Goal: Navigation & Orientation: Understand site structure

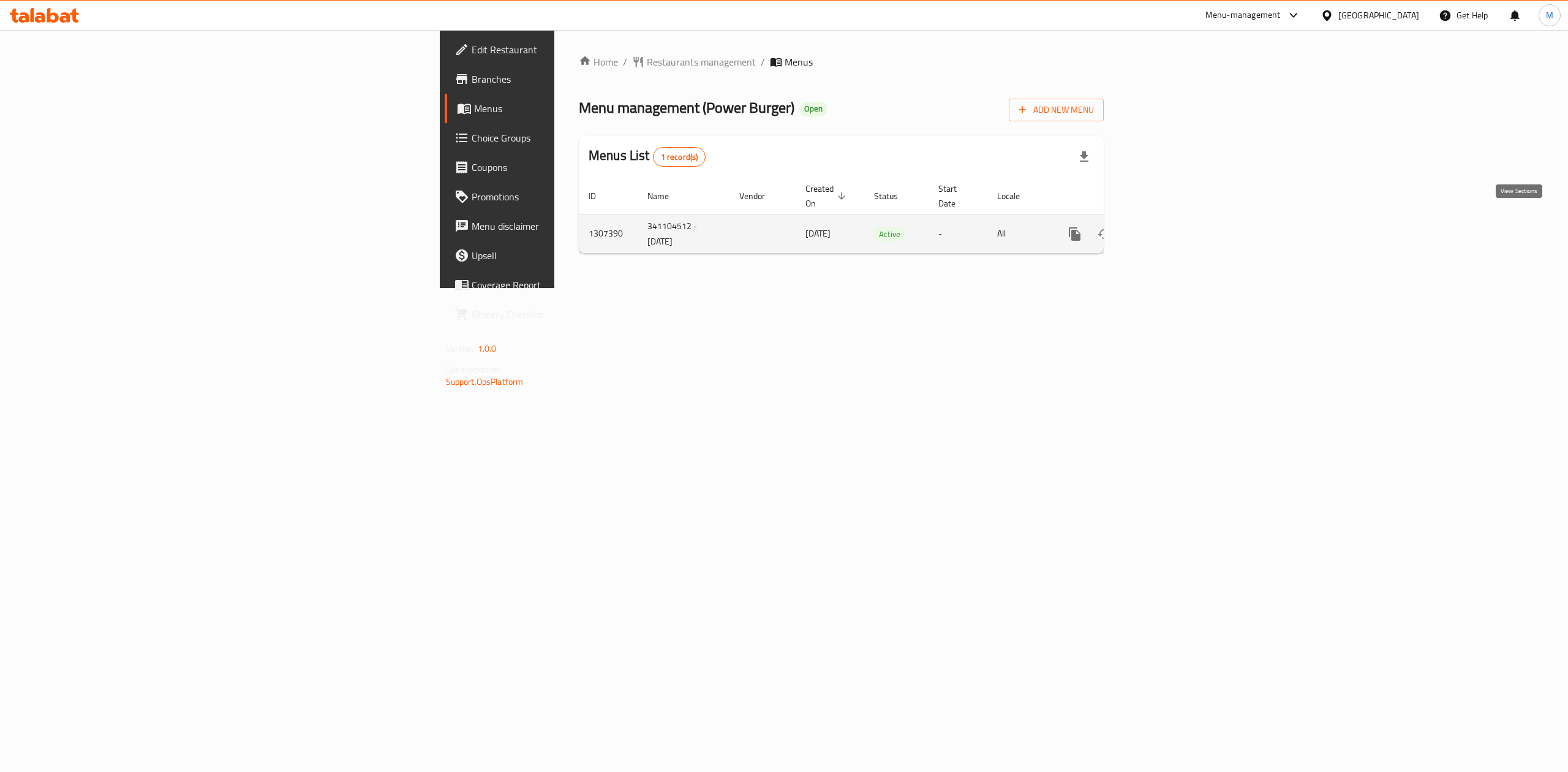
click at [1178, 219] on link "enhanced table" at bounding box center [1163, 234] width 30 height 30
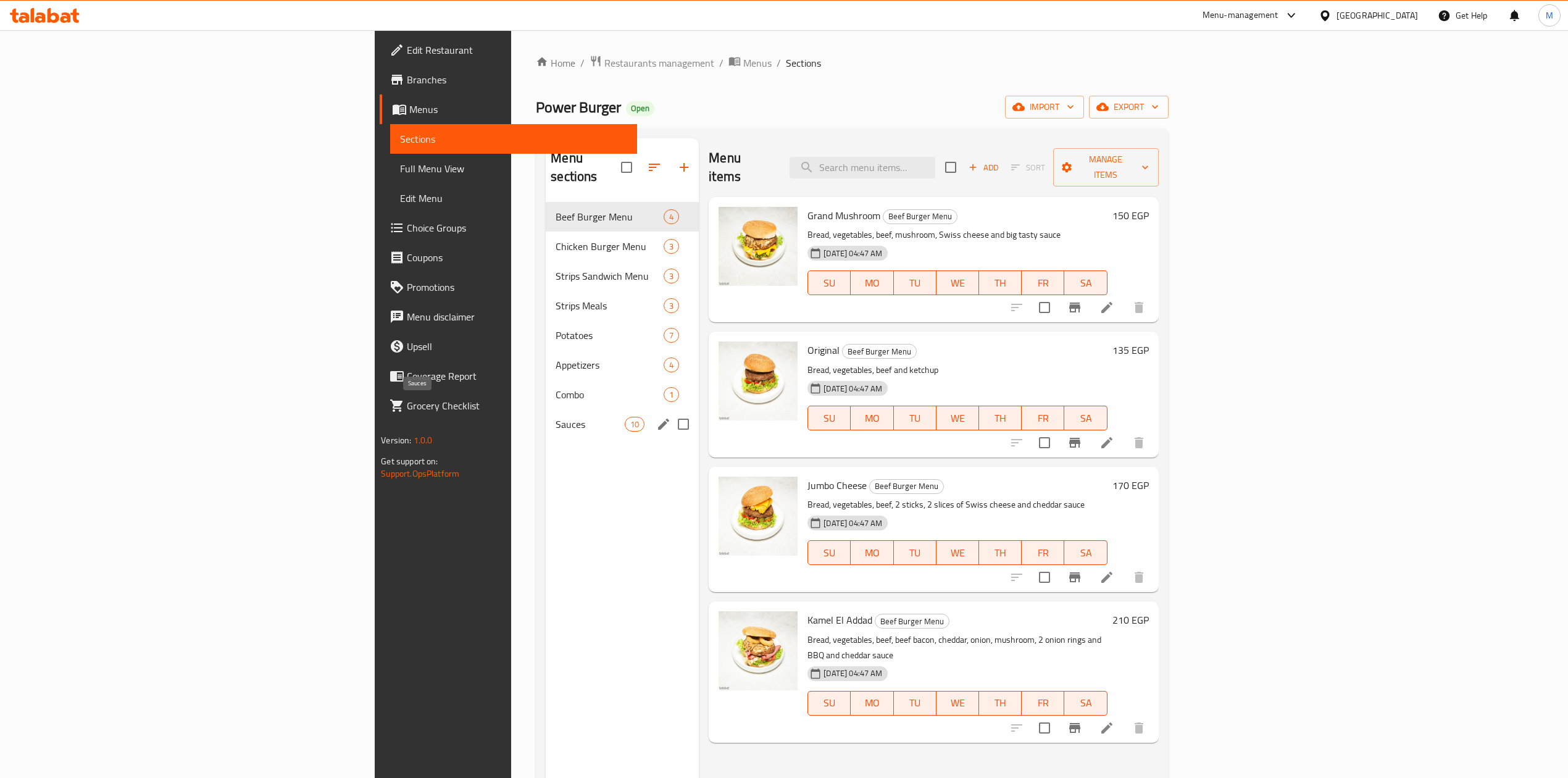
click at [556, 417] on span "Sauces" at bounding box center [590, 424] width 69 height 15
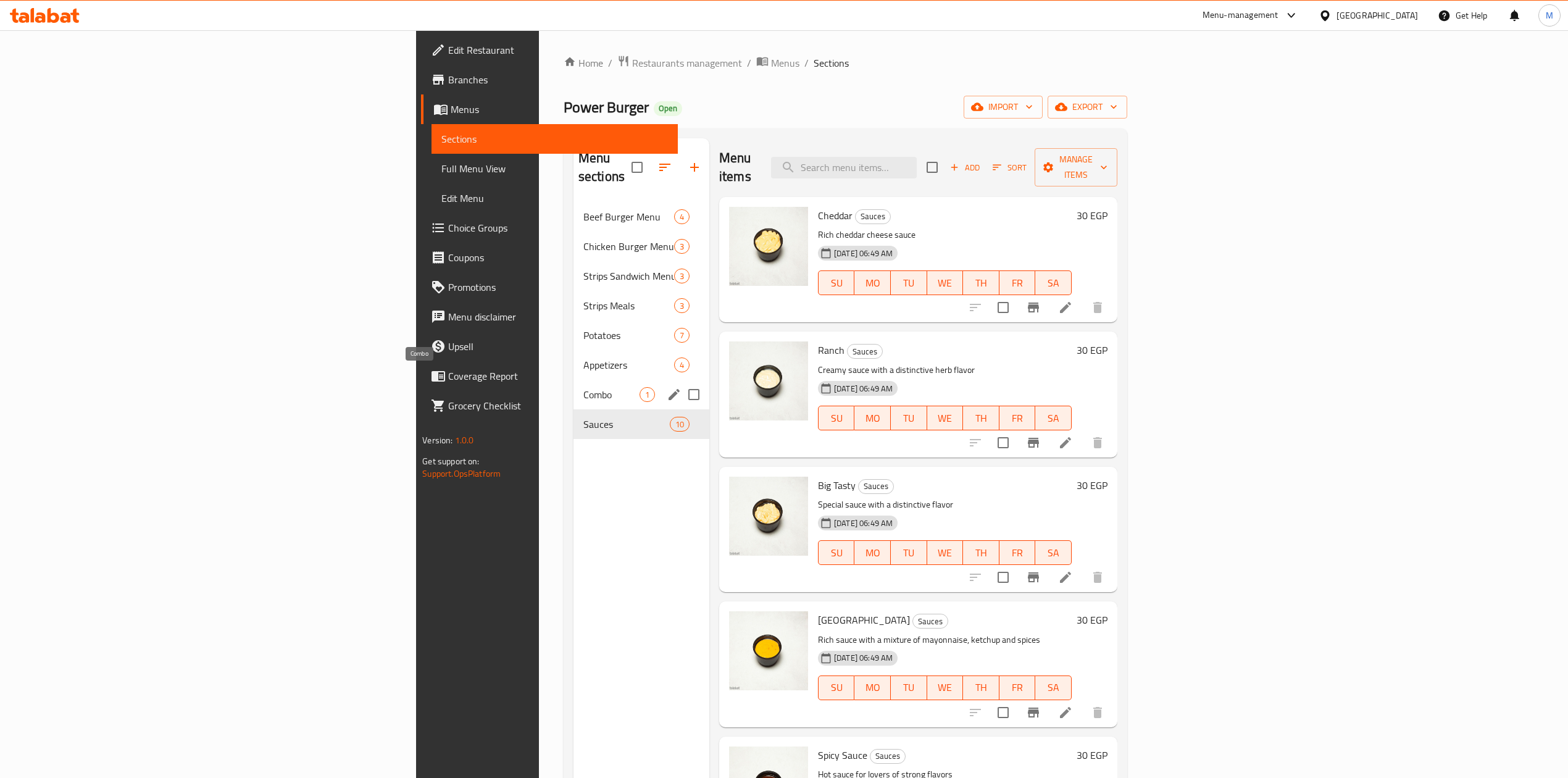
click at [574, 379] on div "Combo 1" at bounding box center [642, 394] width 136 height 30
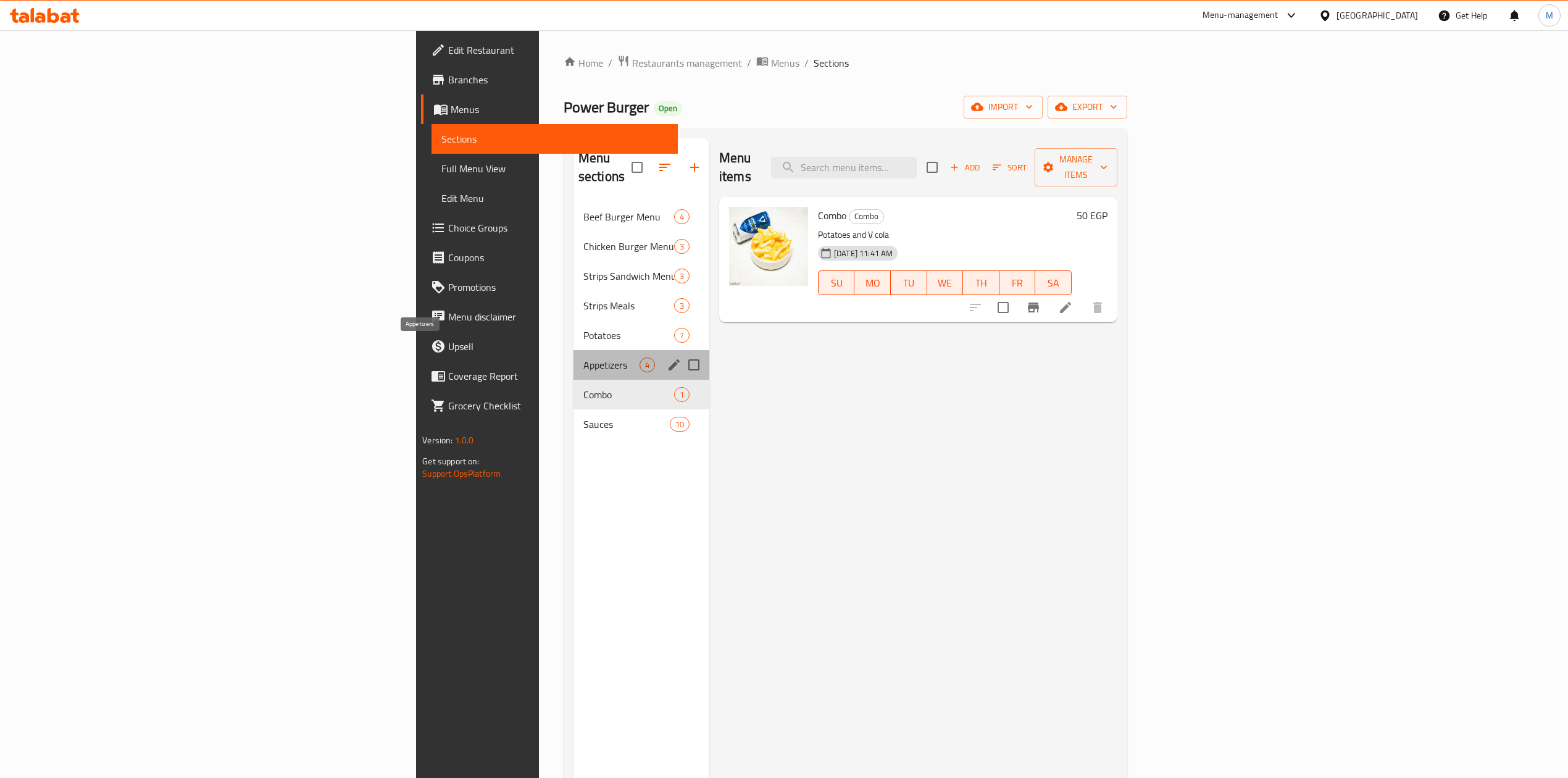
click at [584, 358] on span "Appetizers" at bounding box center [611, 365] width 56 height 15
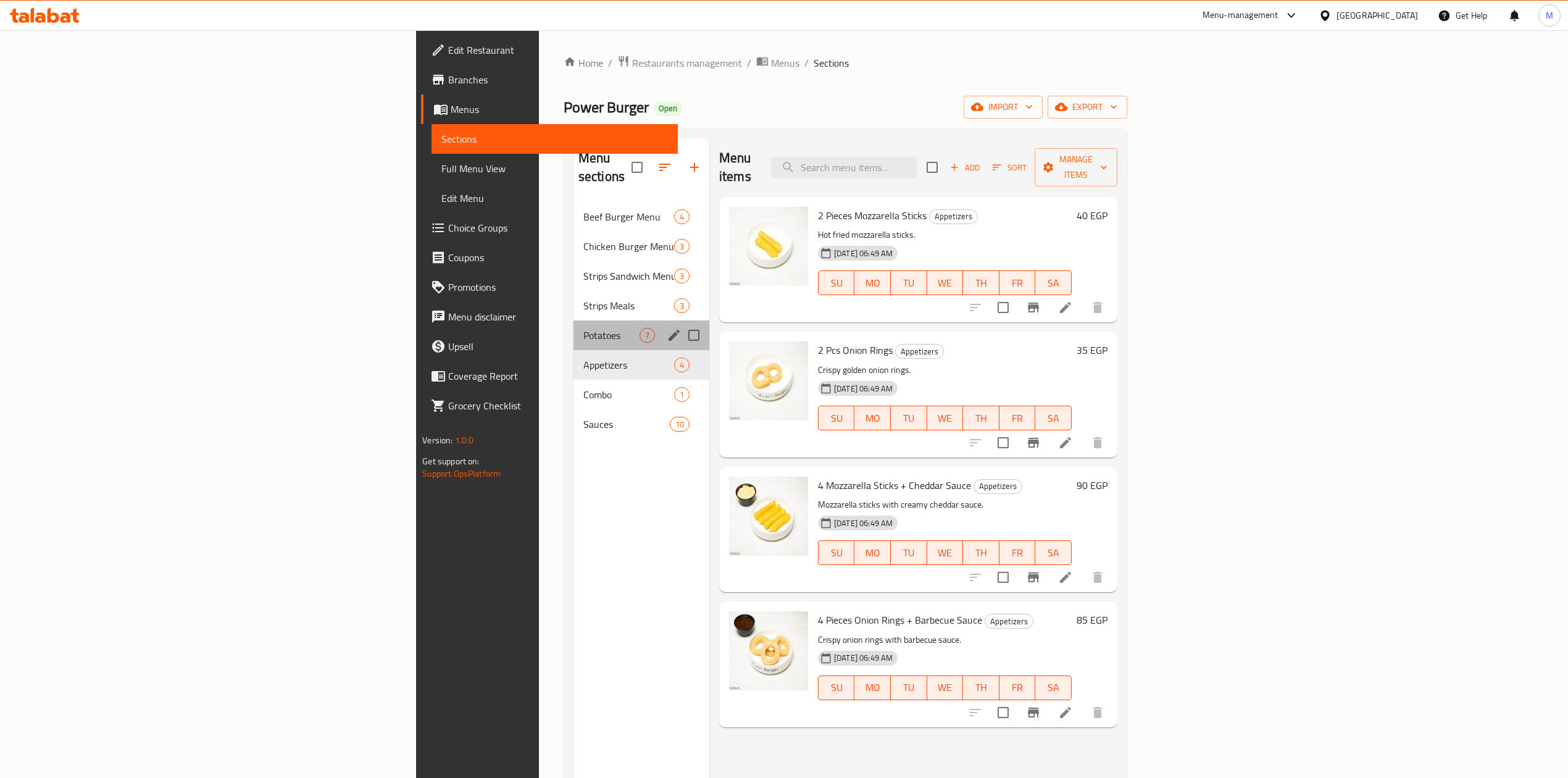
click at [574, 320] on div "Potatoes 7" at bounding box center [642, 335] width 136 height 30
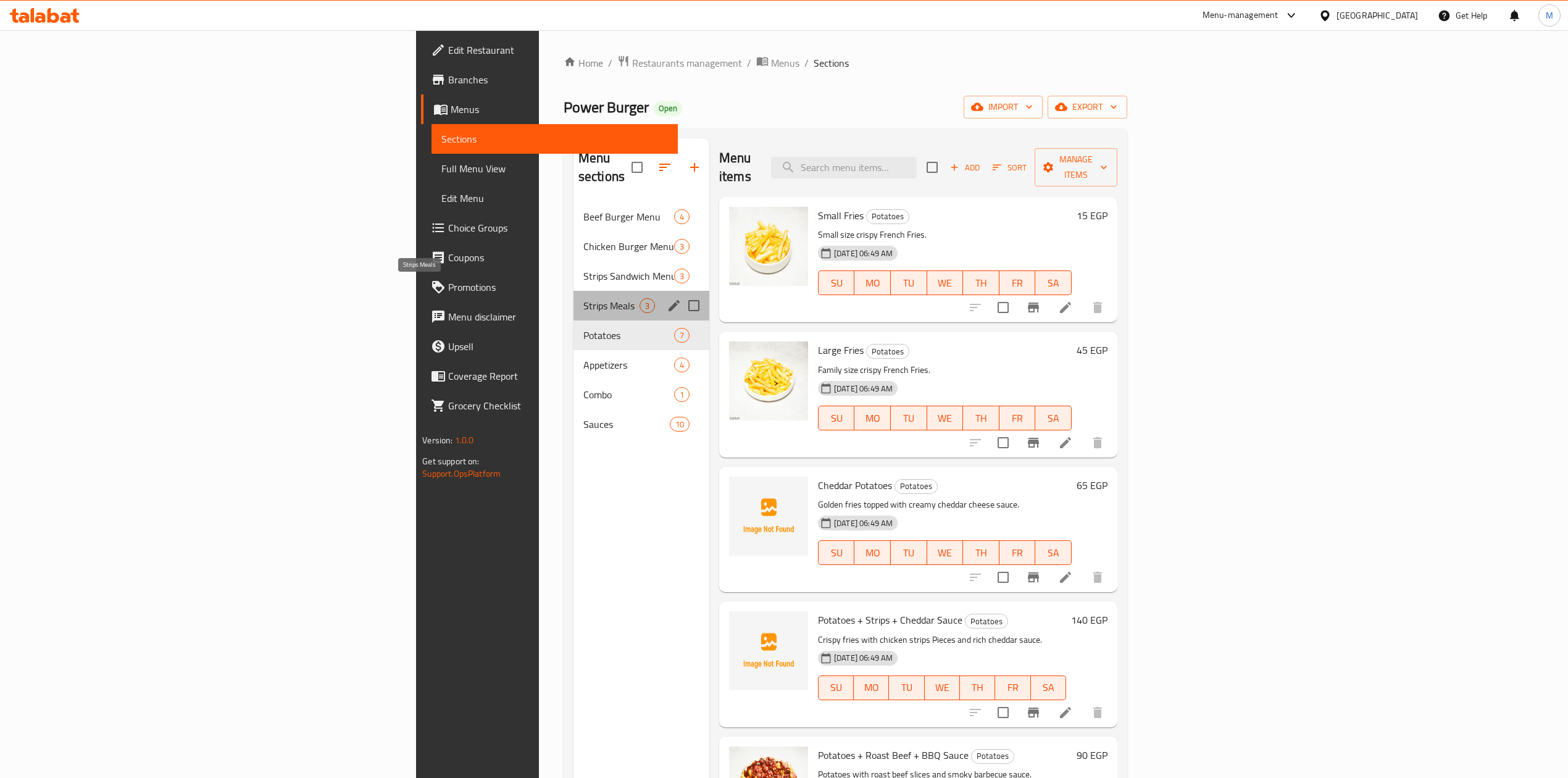
drag, startPoint x: 363, startPoint y: 284, endPoint x: 373, endPoint y: 252, distance: 33.5
click at [584, 298] on span "Strips Meals" at bounding box center [611, 306] width 56 height 15
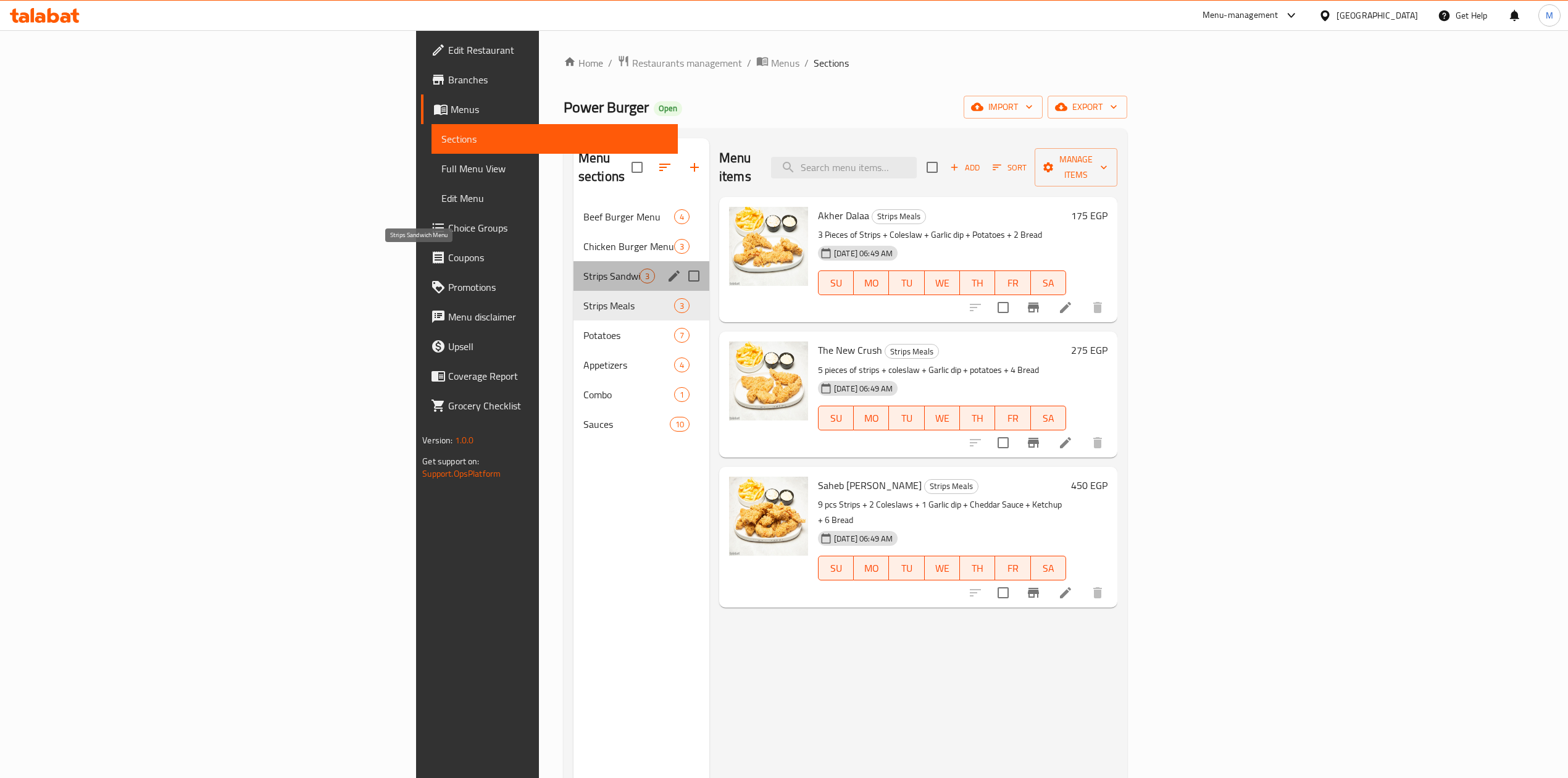
click at [584, 269] on span "Strips Sandwich Menu" at bounding box center [611, 276] width 56 height 15
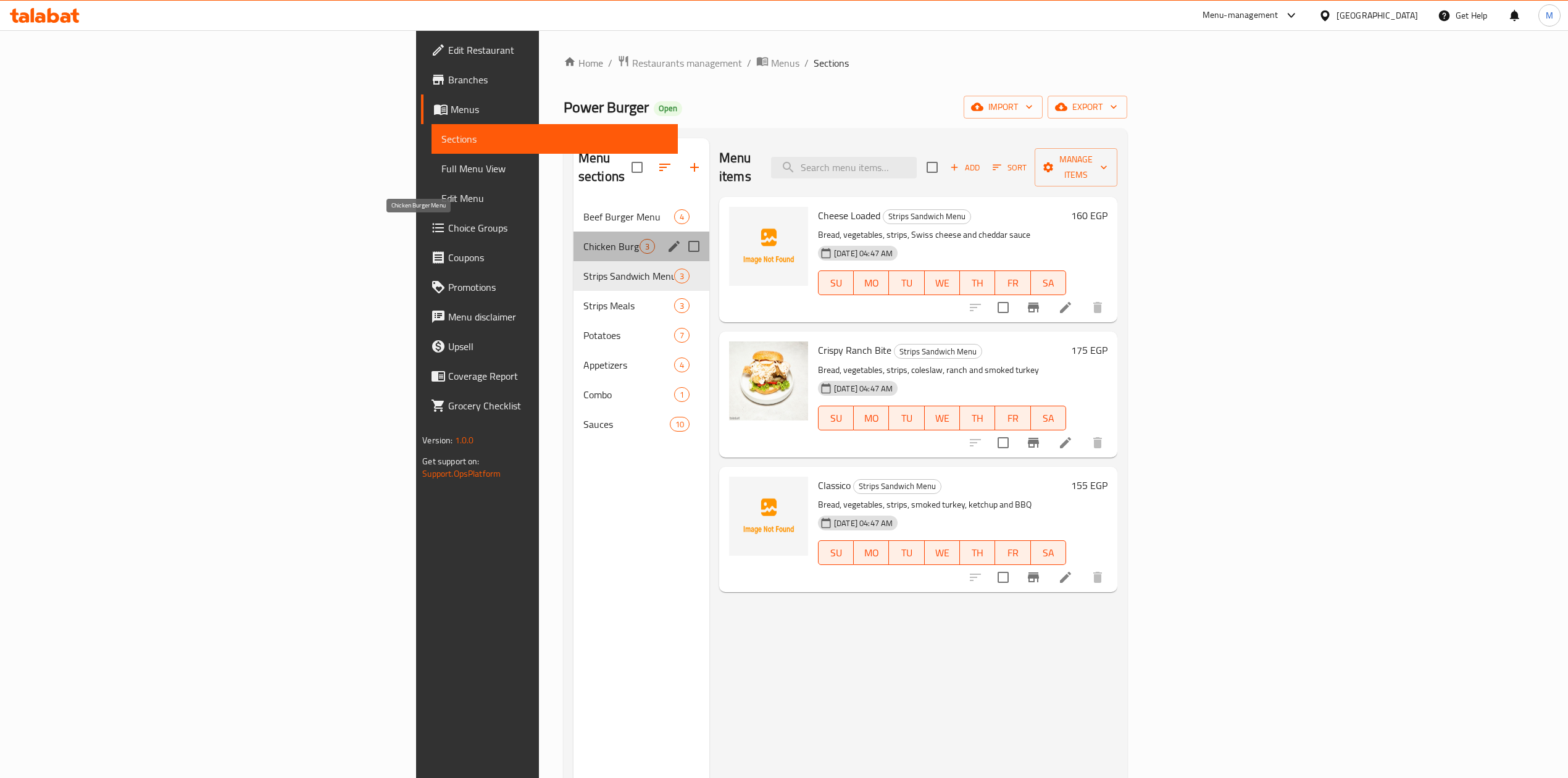
click at [584, 239] on span "Chicken Burger Menu" at bounding box center [611, 246] width 56 height 15
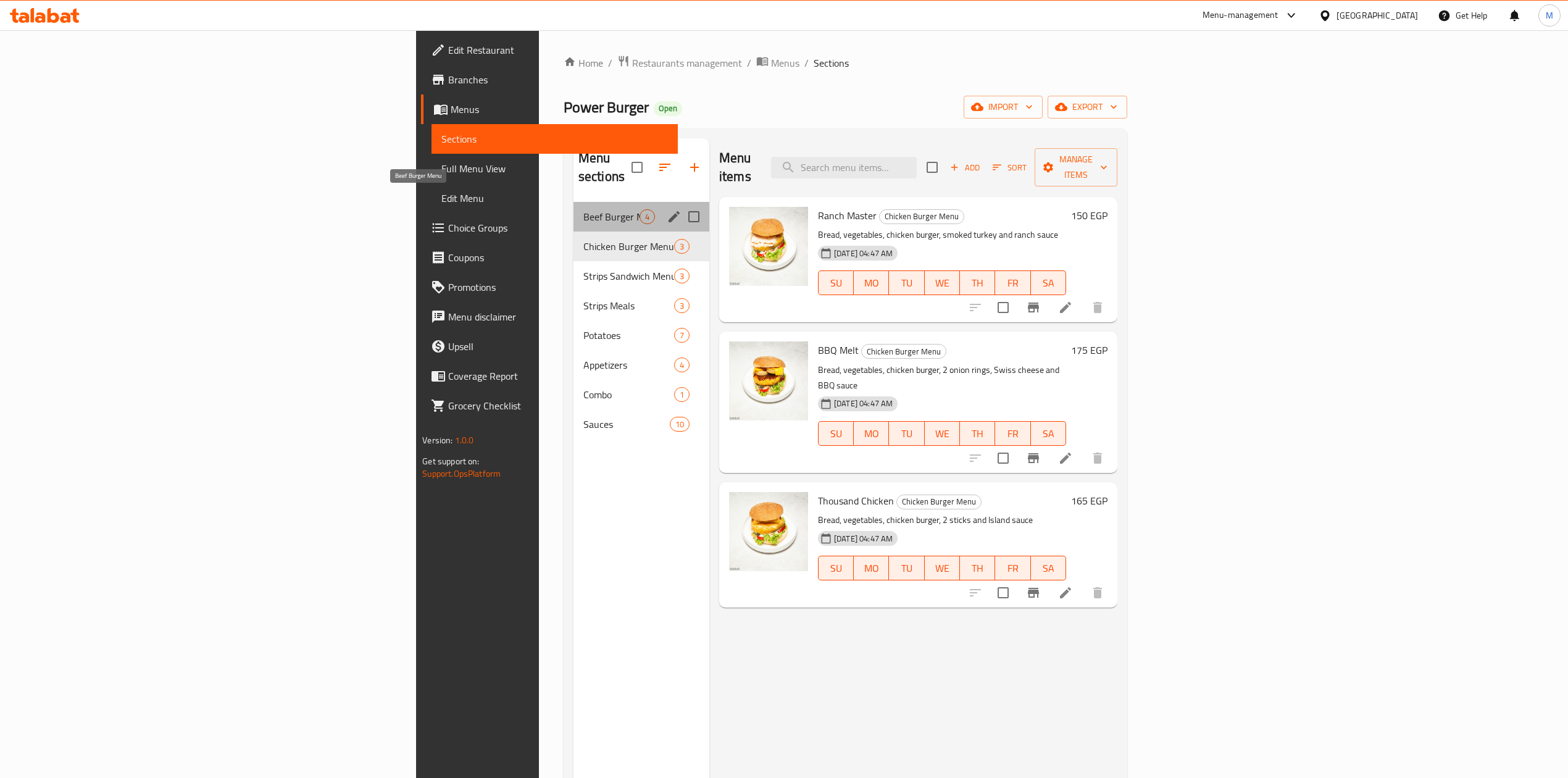
click at [584, 209] on span "Beef Burger Menu" at bounding box center [611, 217] width 56 height 15
